Goal: Information Seeking & Learning: Learn about a topic

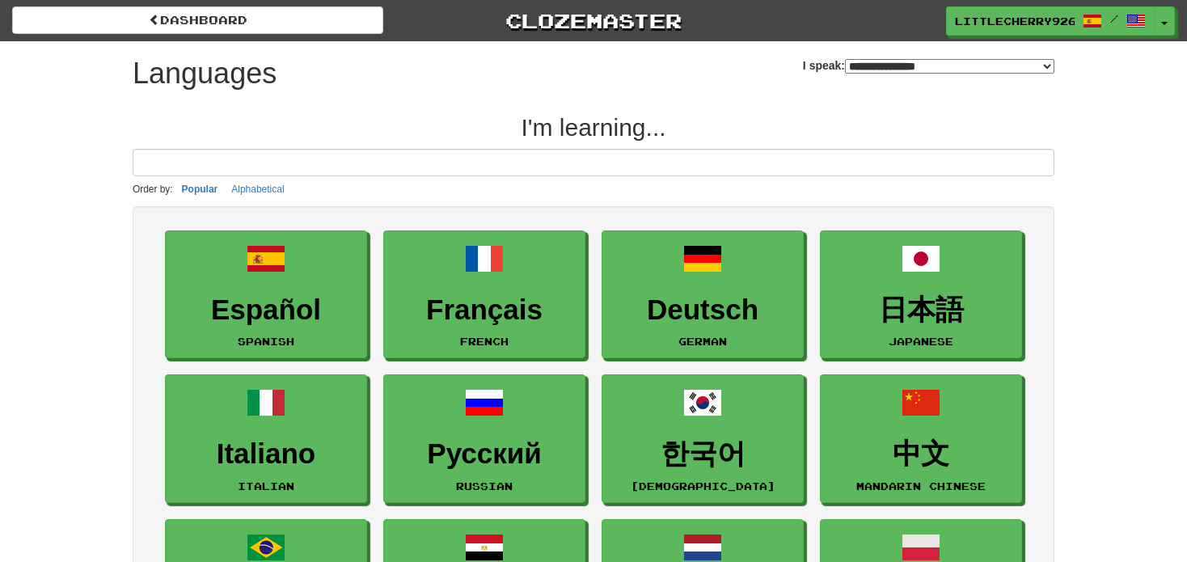
select select "*******"
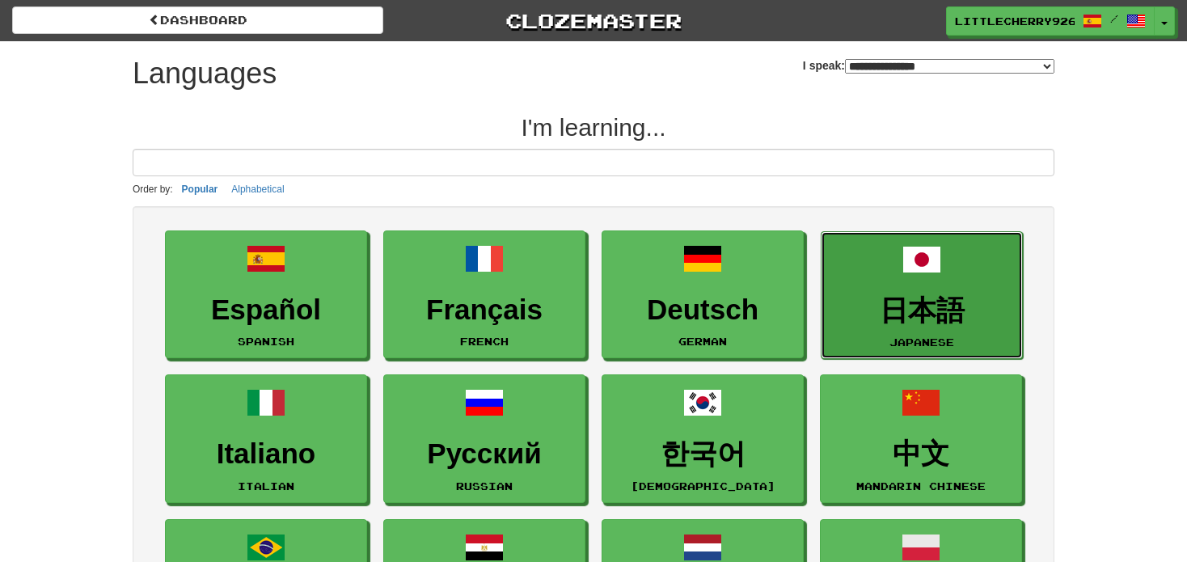
click at [856, 277] on link "日本語 Japanese" at bounding box center [922, 295] width 202 height 129
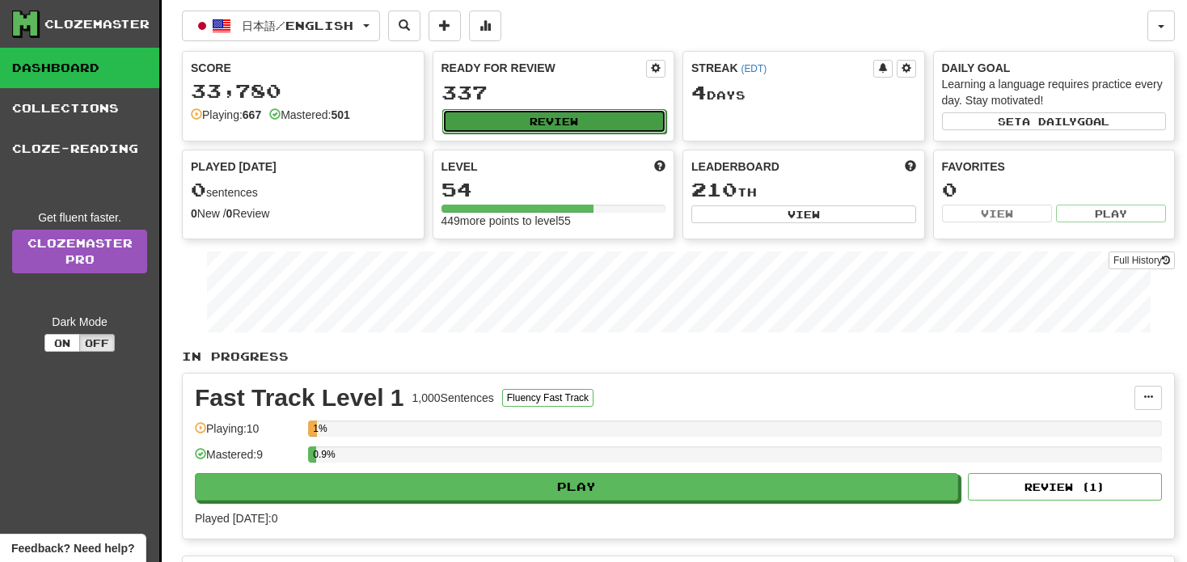
click at [613, 116] on button "Review" at bounding box center [554, 121] width 225 height 24
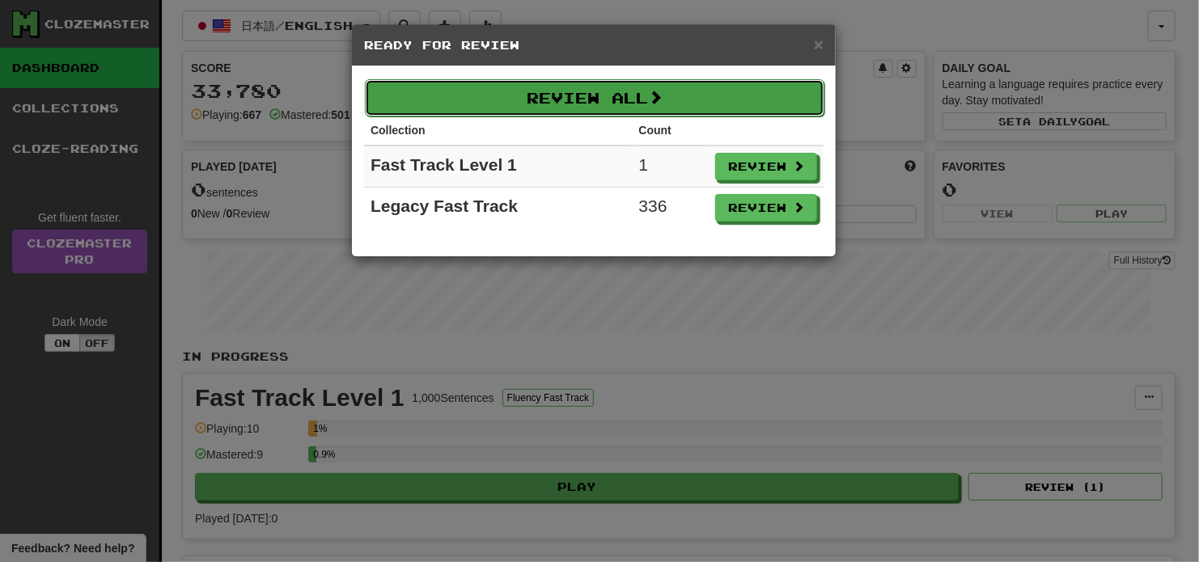
click at [608, 100] on button "Review All" at bounding box center [594, 97] width 459 height 37
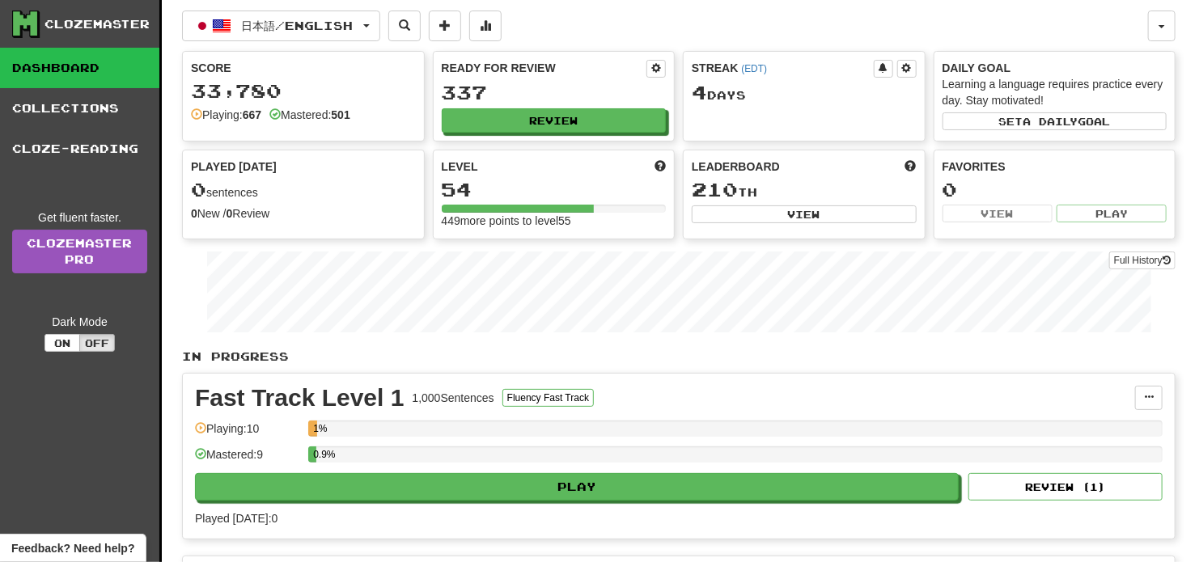
select select "**"
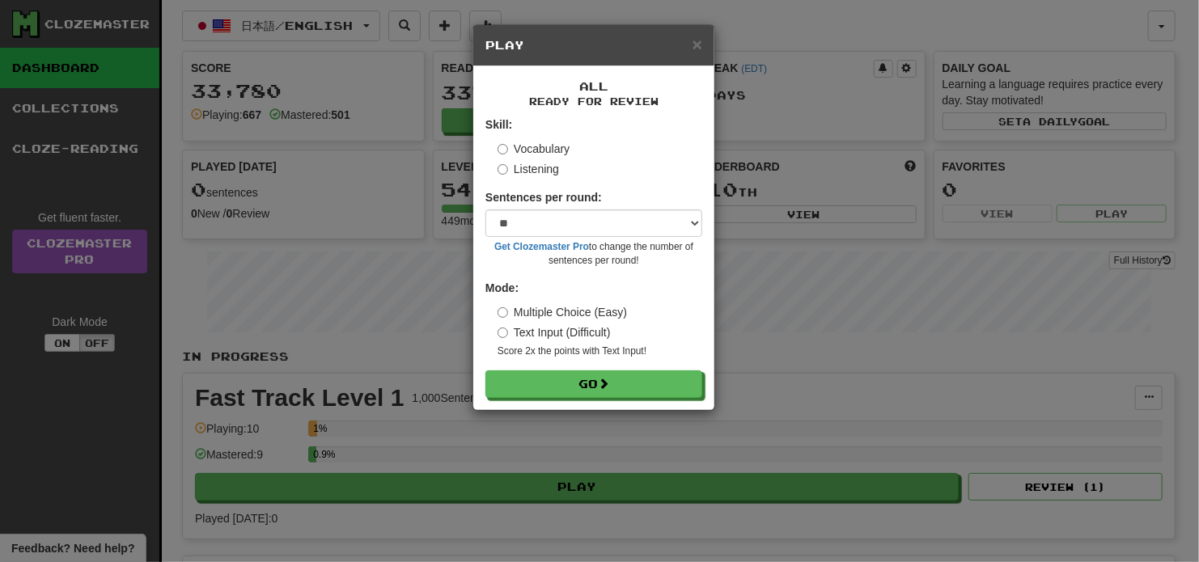
click at [540, 176] on label "Listening" at bounding box center [527, 169] width 61 height 16
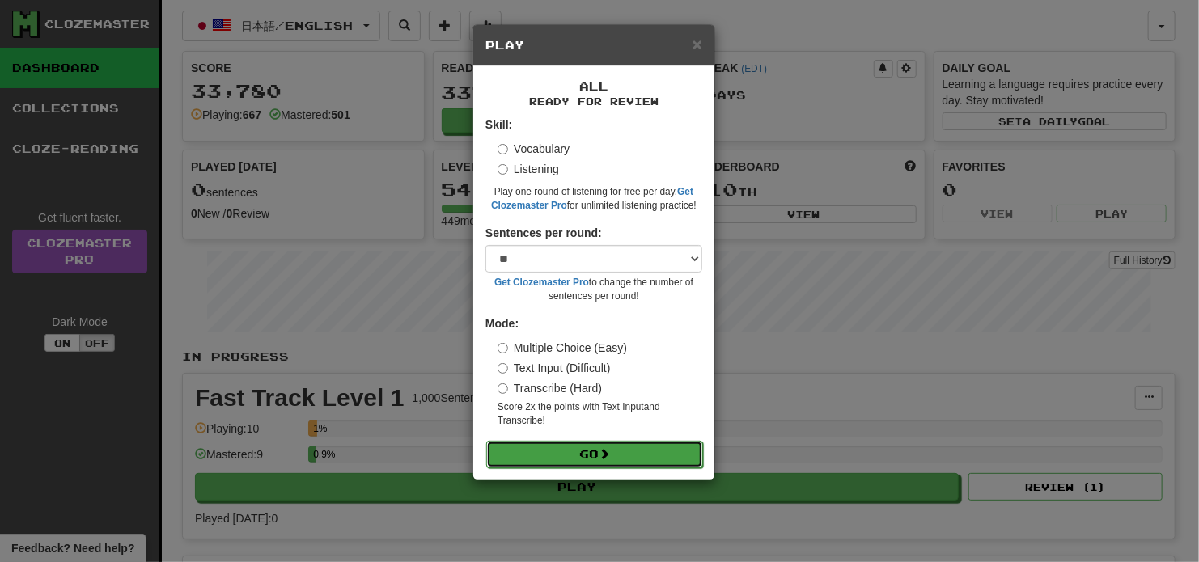
click at [573, 455] on button "Go" at bounding box center [594, 455] width 217 height 28
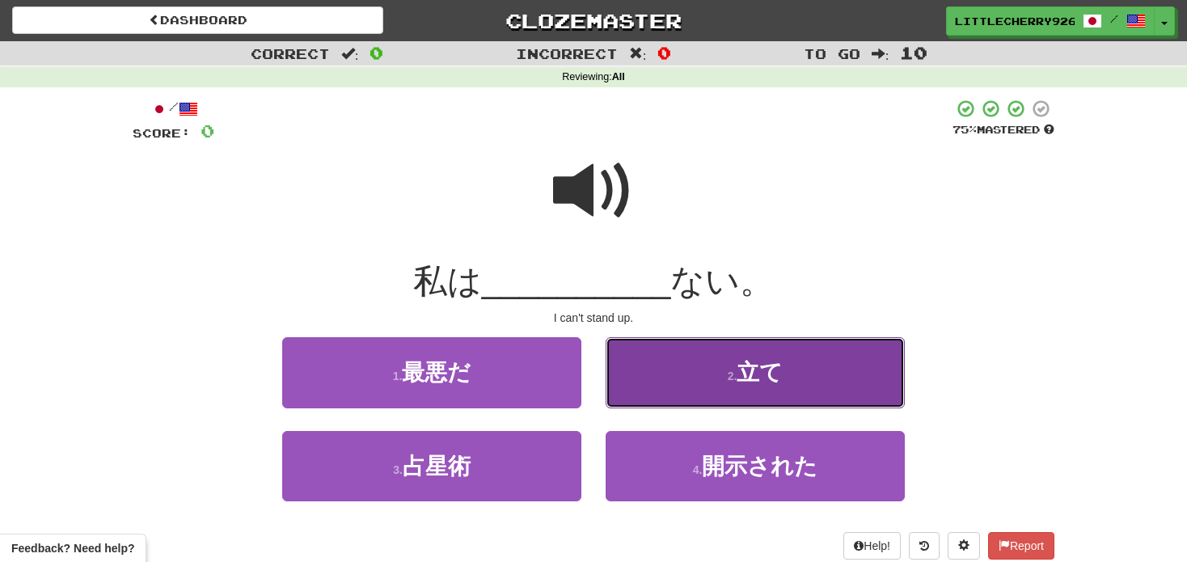
click at [799, 370] on button "2 . 立て" at bounding box center [755, 372] width 299 height 70
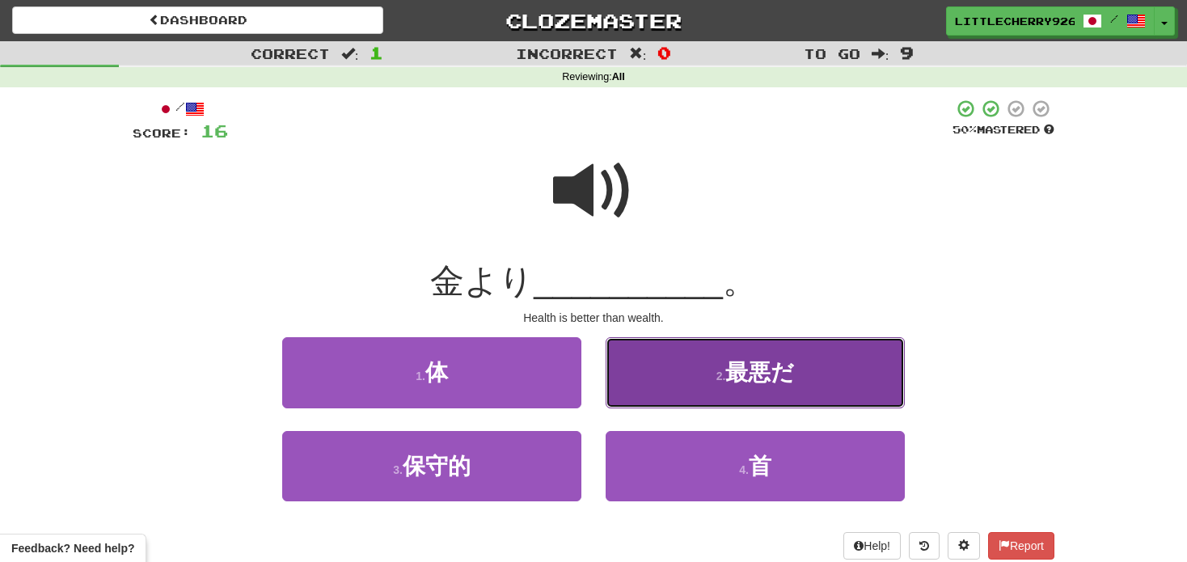
click at [737, 381] on span "最悪だ" at bounding box center [760, 372] width 69 height 25
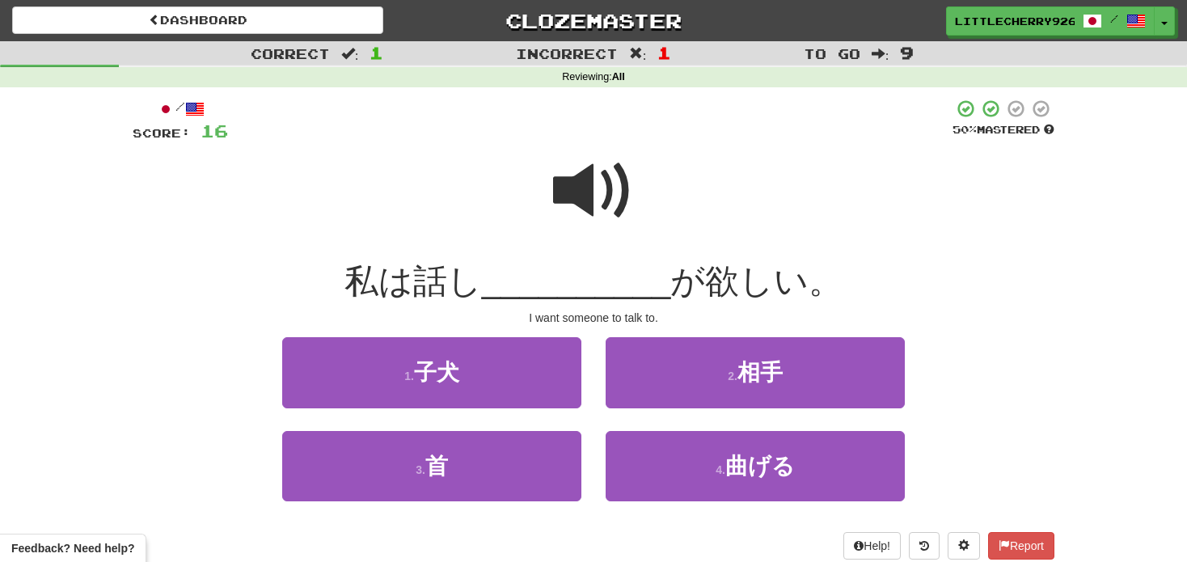
click at [625, 184] on span at bounding box center [593, 190] width 81 height 81
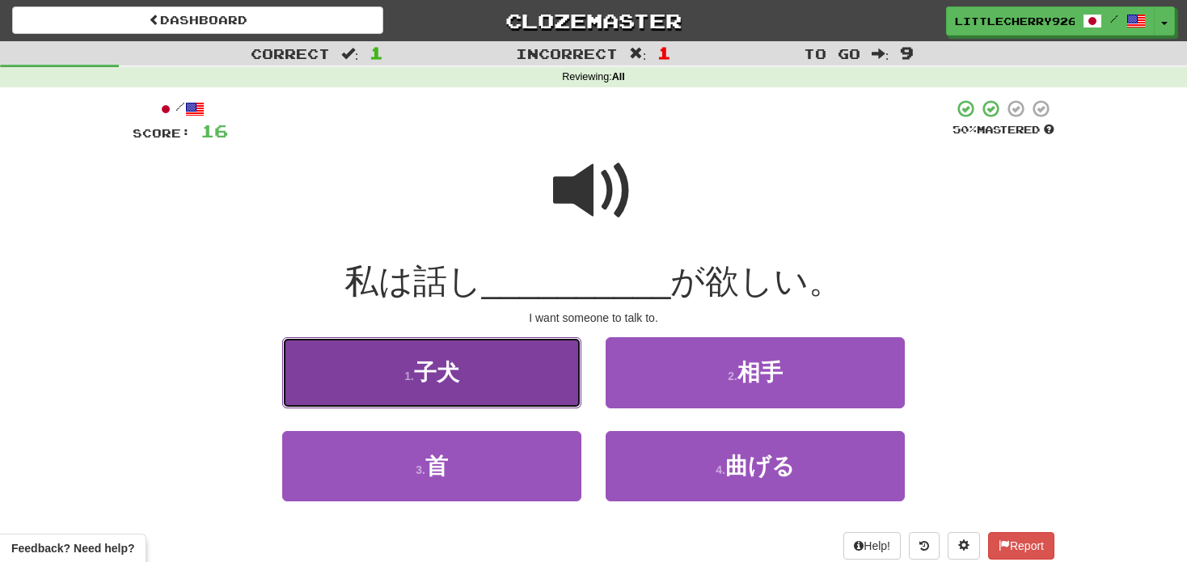
click at [506, 401] on button "1 . 子犬" at bounding box center [431, 372] width 299 height 70
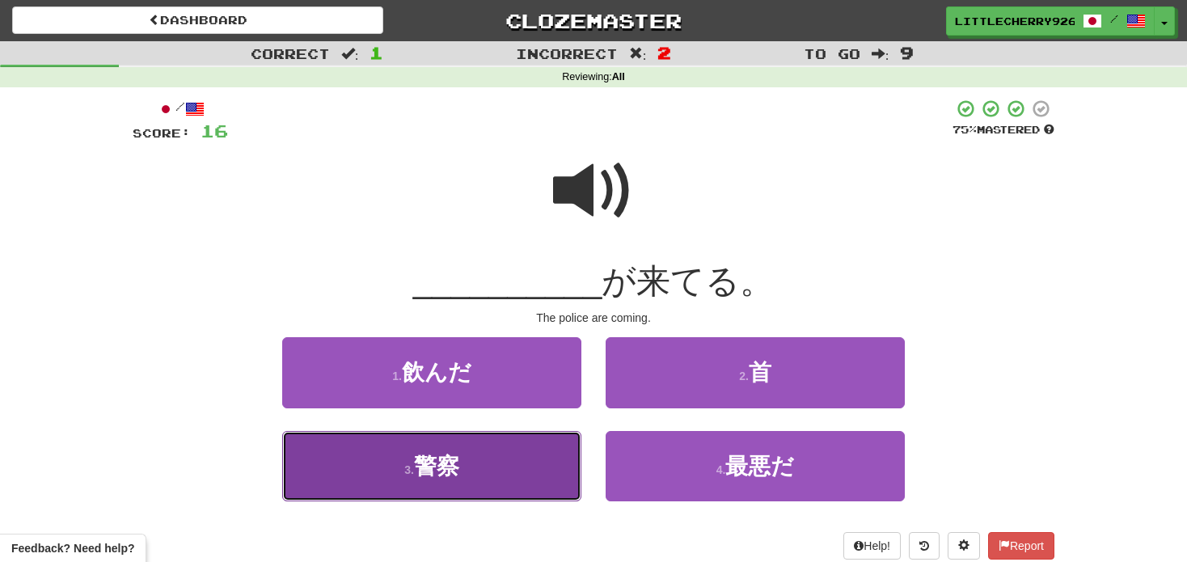
click at [527, 444] on button "3 . 警察" at bounding box center [431, 466] width 299 height 70
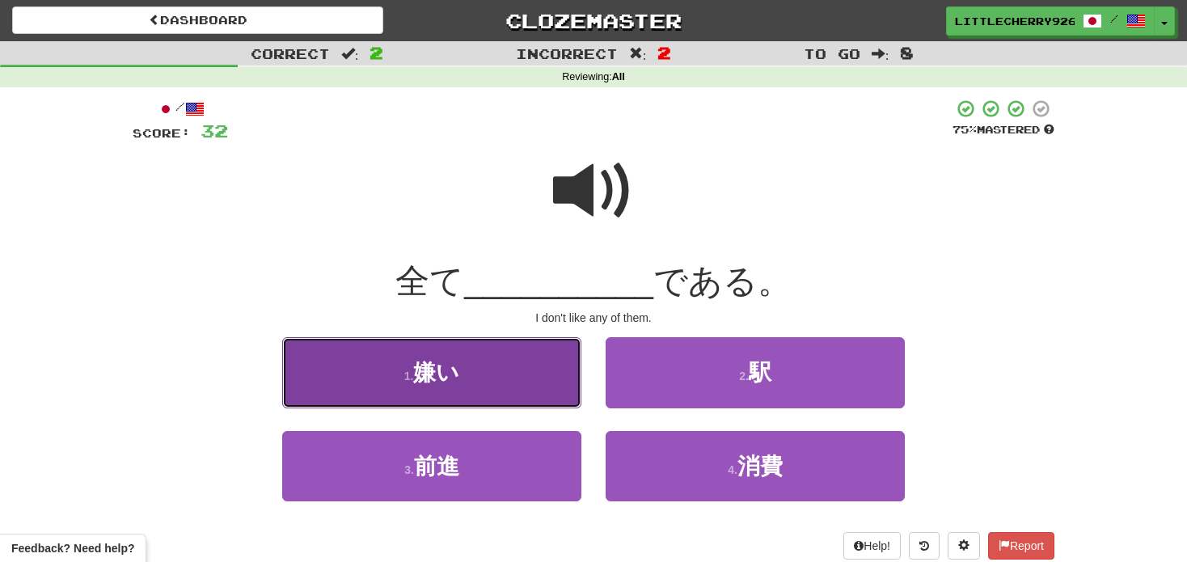
click at [548, 379] on button "1 . 嫌い" at bounding box center [431, 372] width 299 height 70
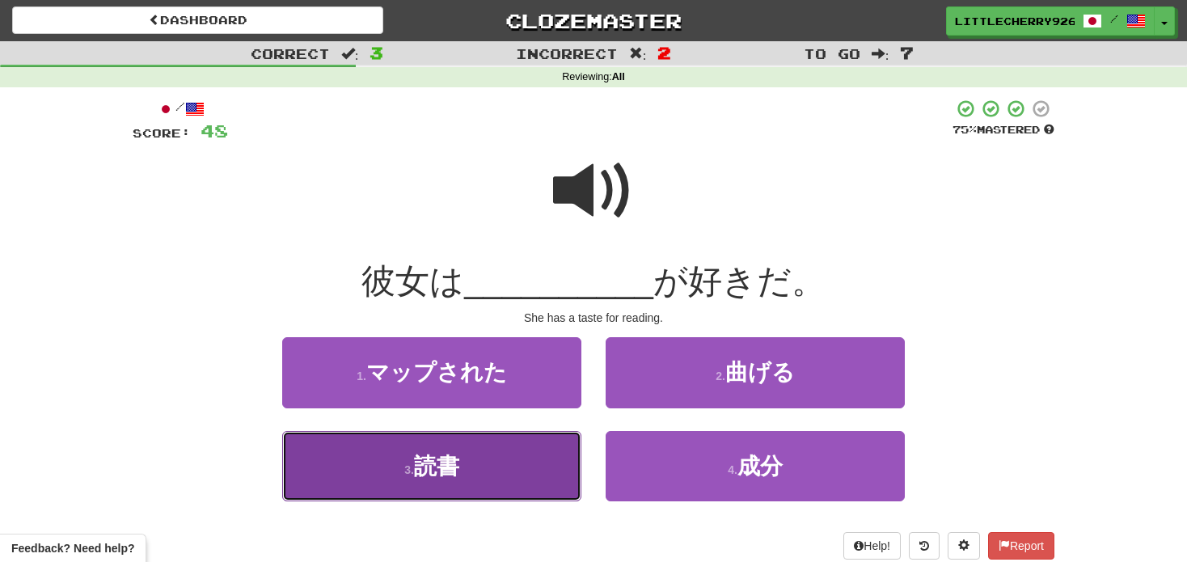
click at [531, 434] on button "3 . 読書" at bounding box center [431, 466] width 299 height 70
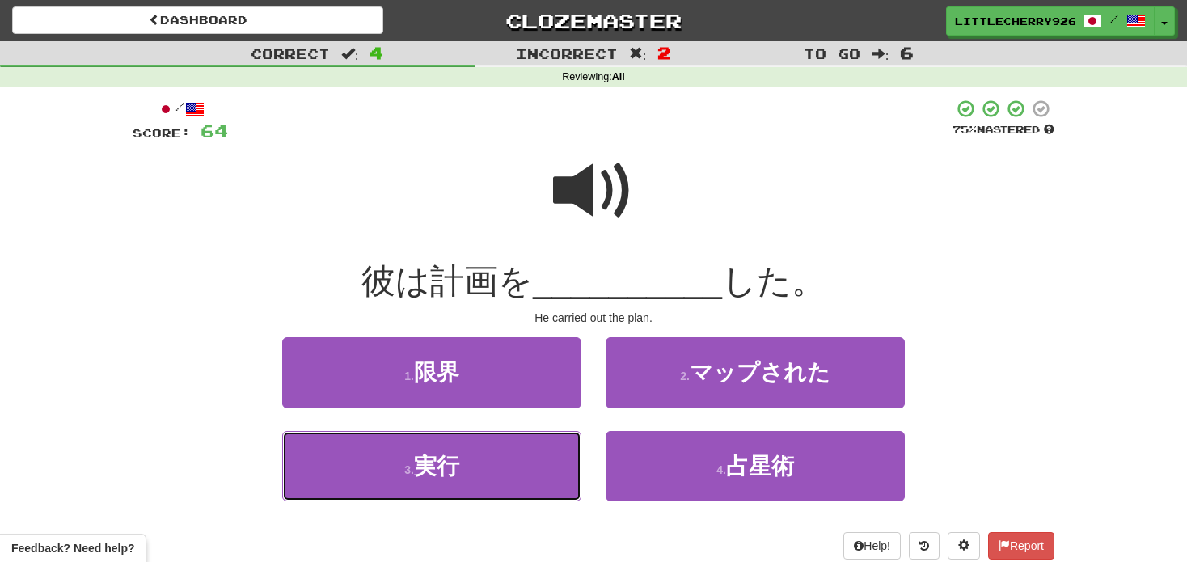
click at [531, 434] on button "3 . 実行" at bounding box center [431, 466] width 299 height 70
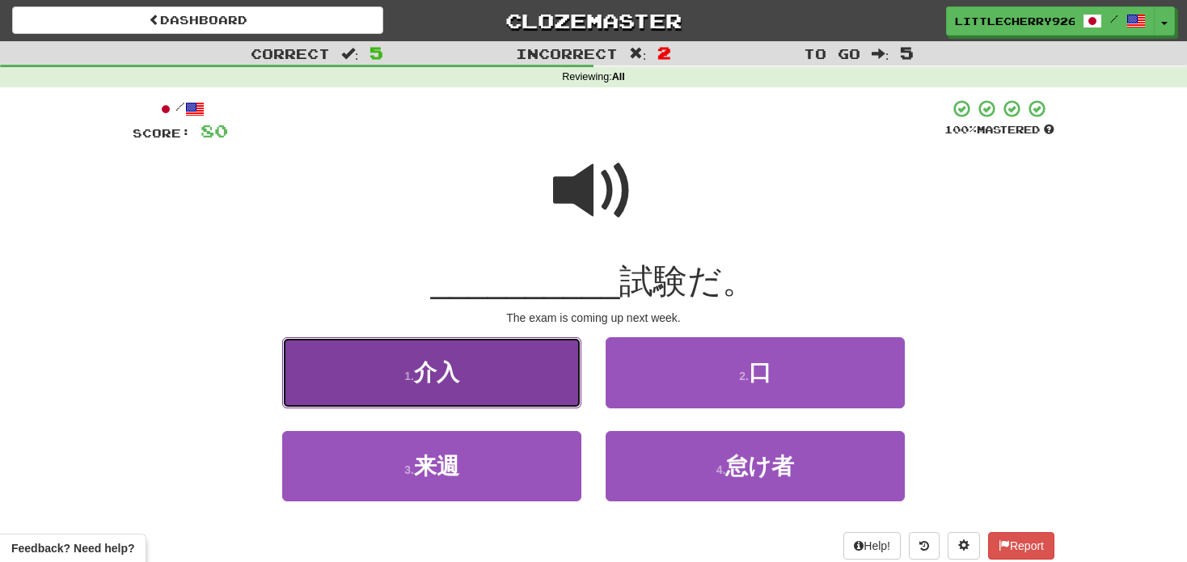
click at [493, 349] on button "1 . 介入" at bounding box center [431, 372] width 299 height 70
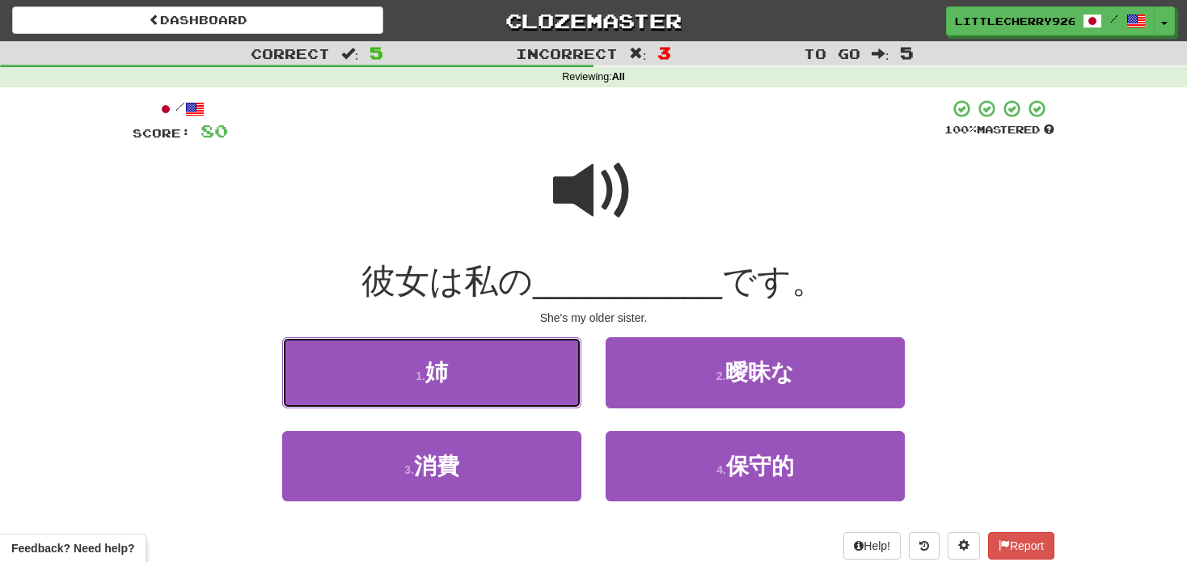
click at [493, 349] on button "1 . 姉" at bounding box center [431, 372] width 299 height 70
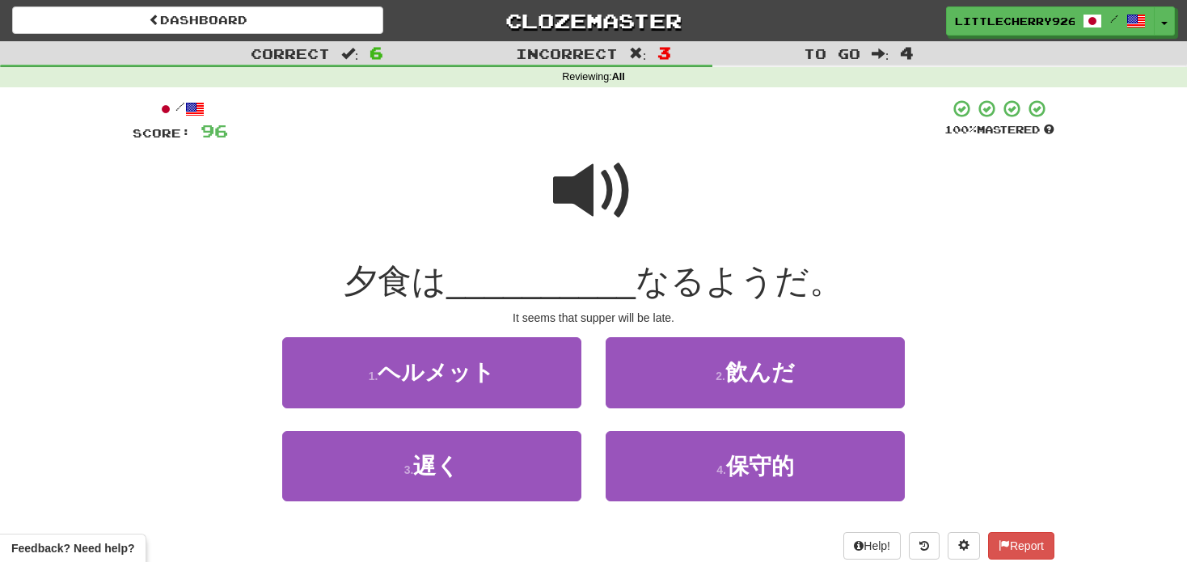
click at [614, 194] on span at bounding box center [593, 190] width 81 height 81
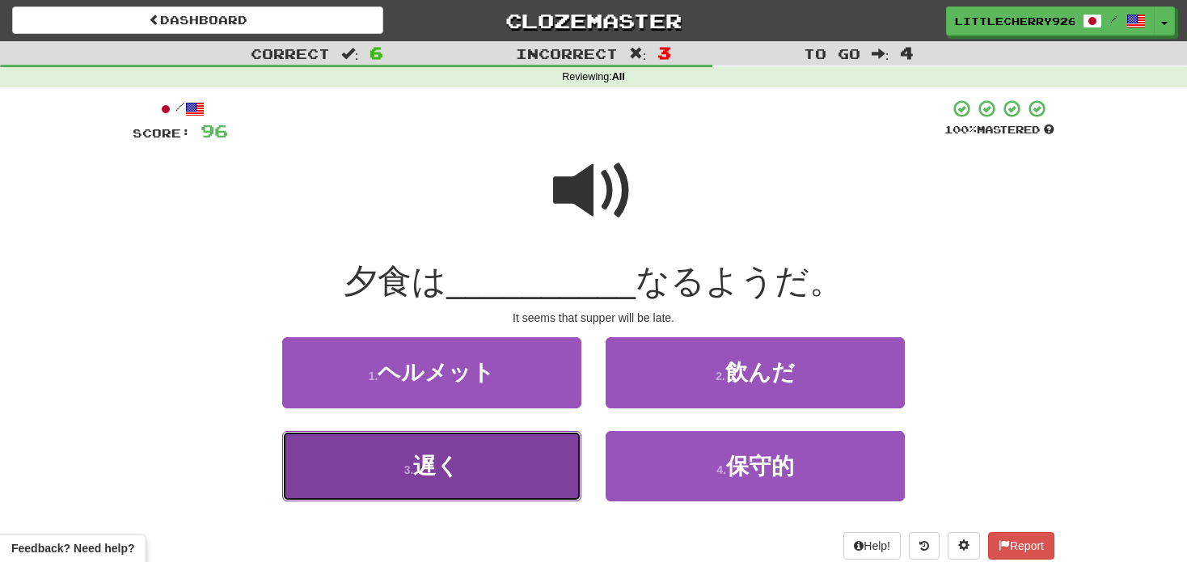
click at [507, 459] on button "3 . 遅く" at bounding box center [431, 466] width 299 height 70
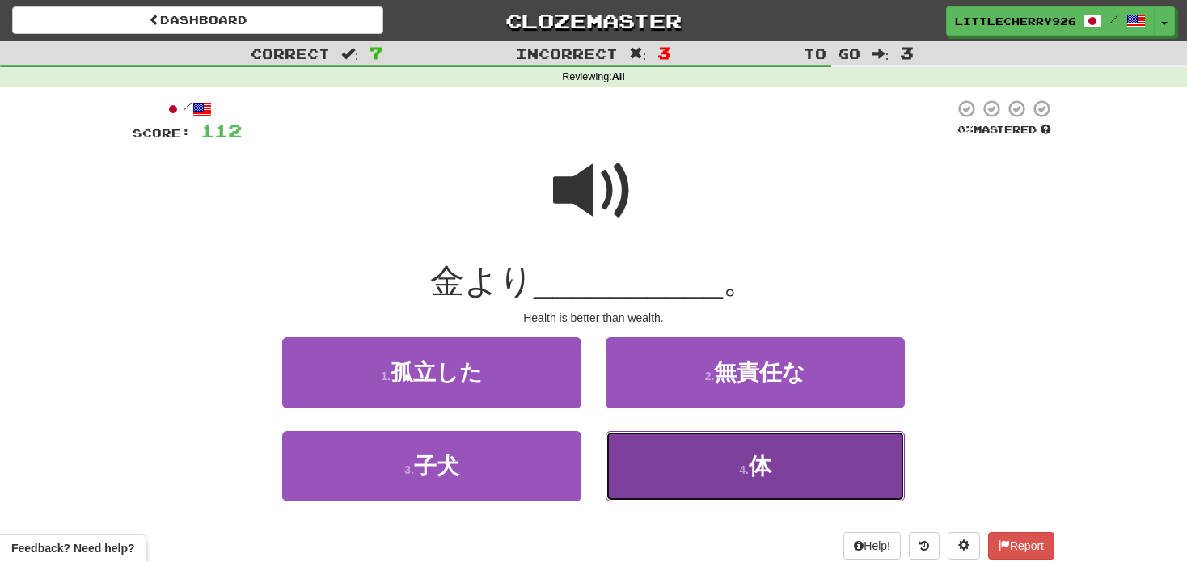
click at [737, 459] on button "4 . 体" at bounding box center [755, 466] width 299 height 70
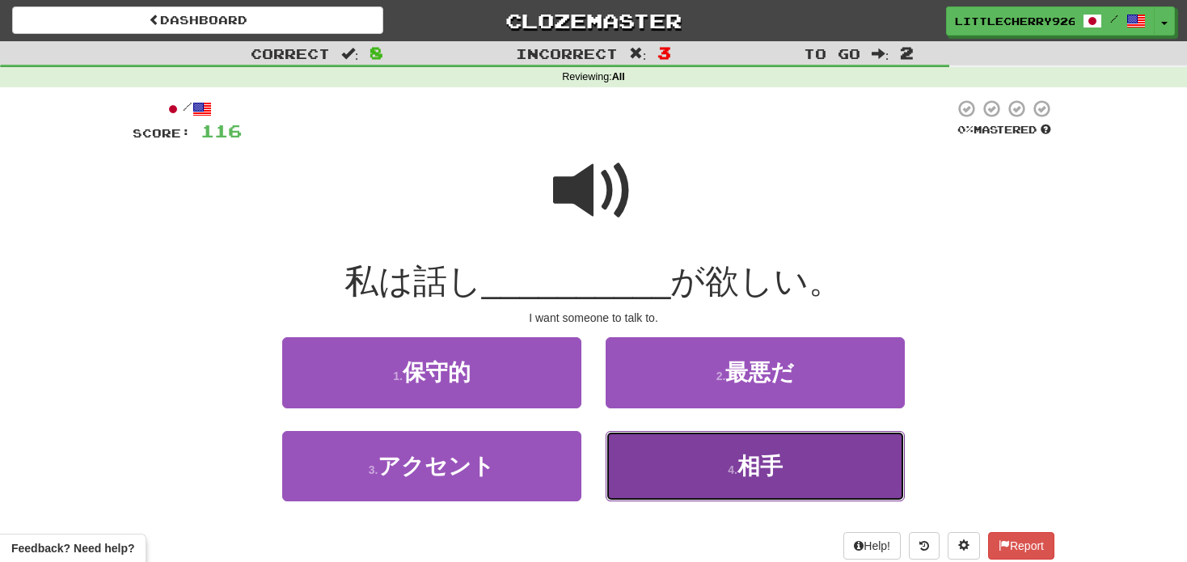
click at [743, 451] on button "4 . 相手" at bounding box center [755, 466] width 299 height 70
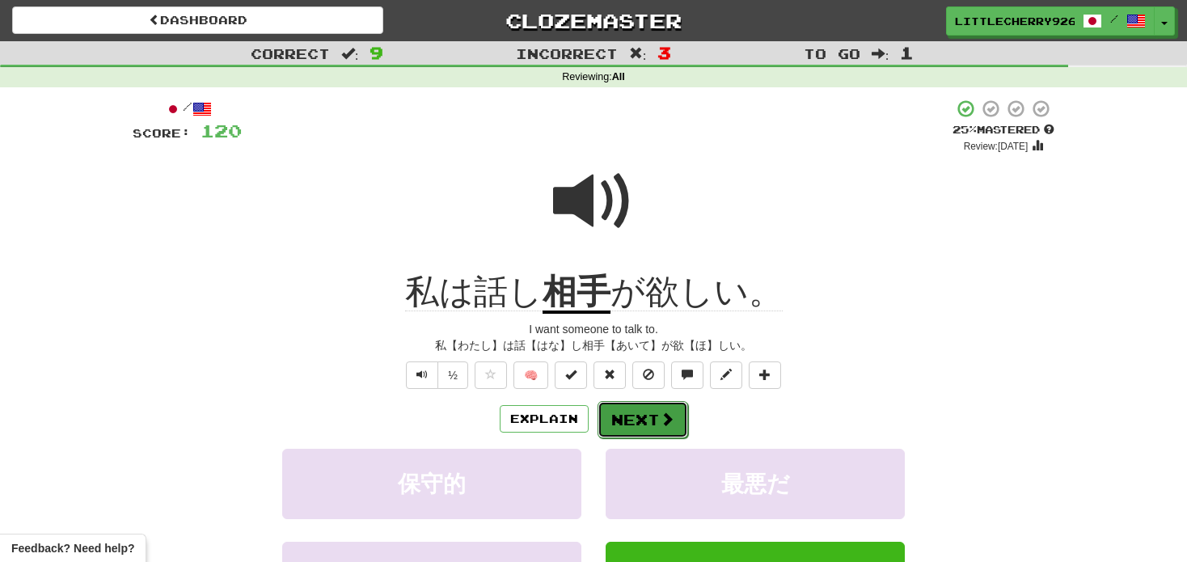
click at [669, 406] on button "Next" at bounding box center [643, 419] width 91 height 37
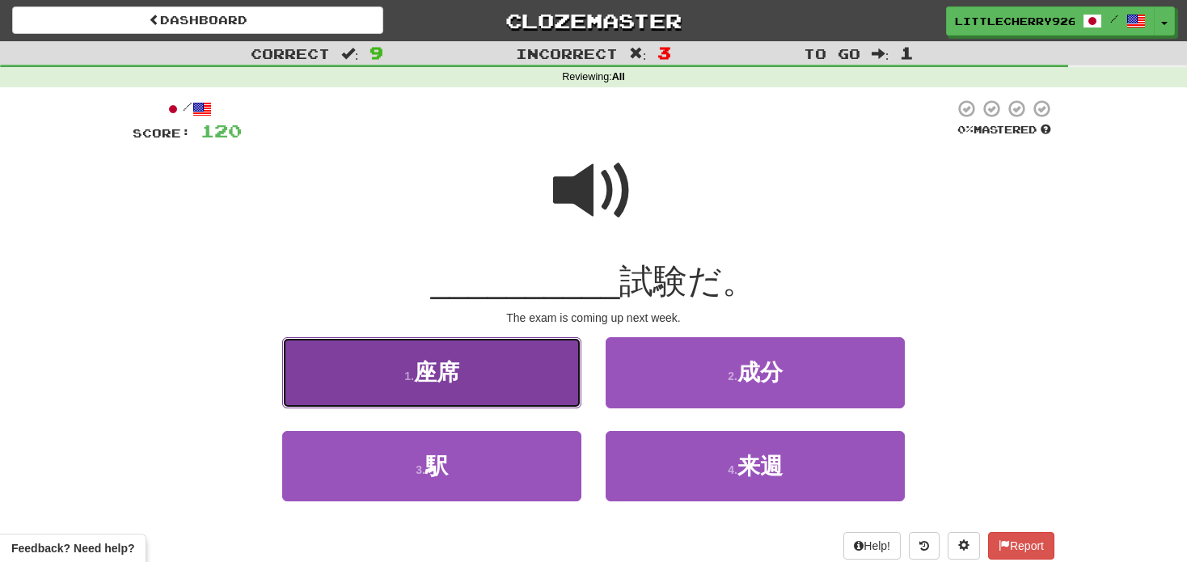
click at [438, 368] on span "座席" at bounding box center [436, 372] width 45 height 25
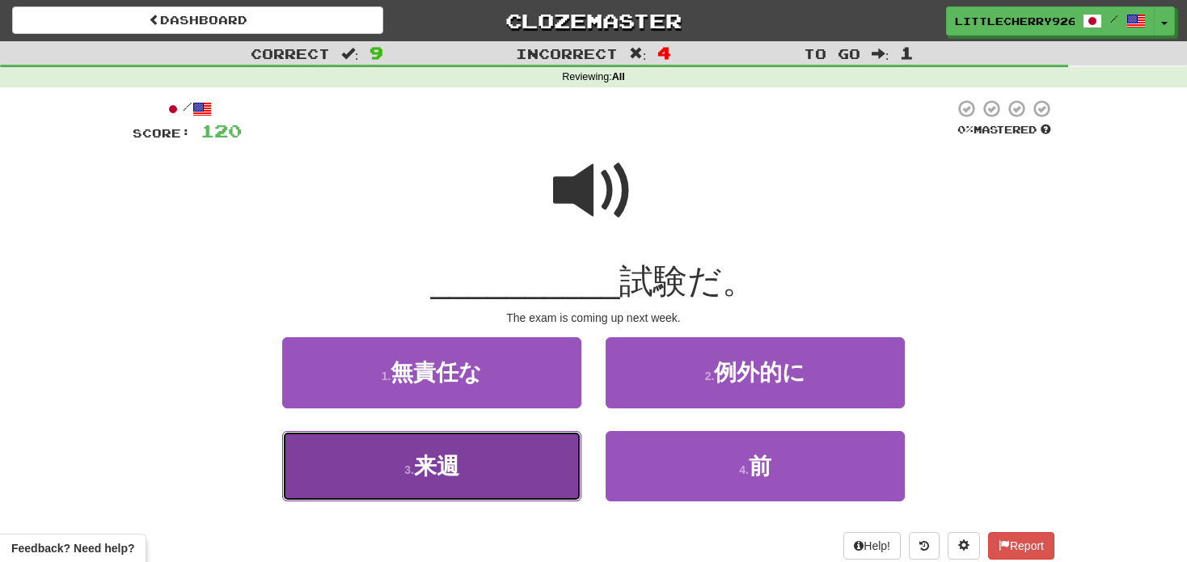
click at [491, 485] on button "3 . 来週" at bounding box center [431, 466] width 299 height 70
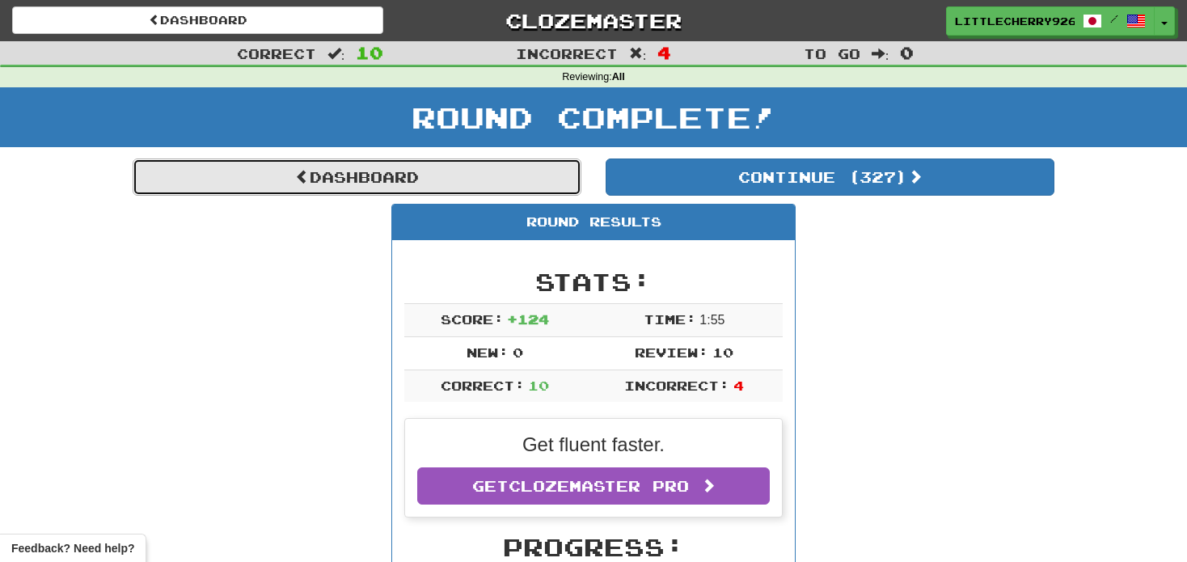
click at [449, 177] on link "Dashboard" at bounding box center [357, 177] width 449 height 37
